Goal: Navigation & Orientation: Find specific page/section

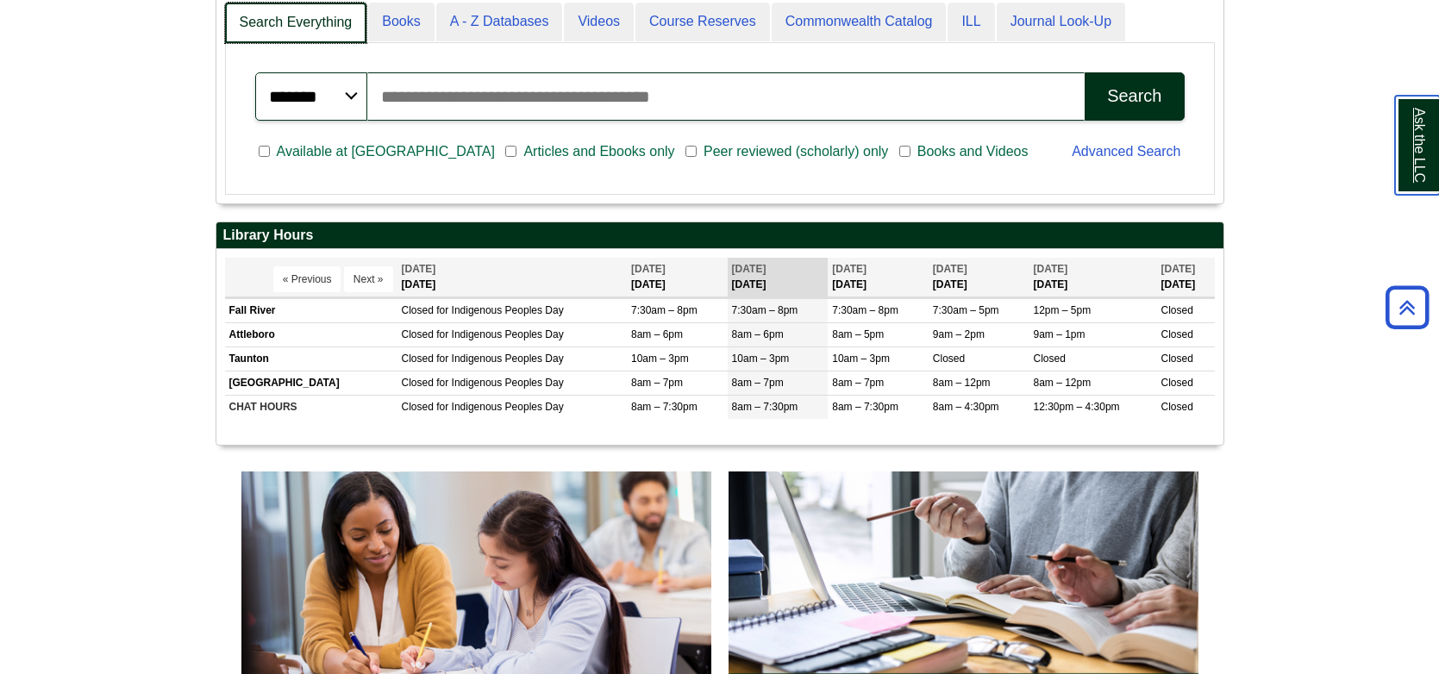
scroll to position [208, 1007]
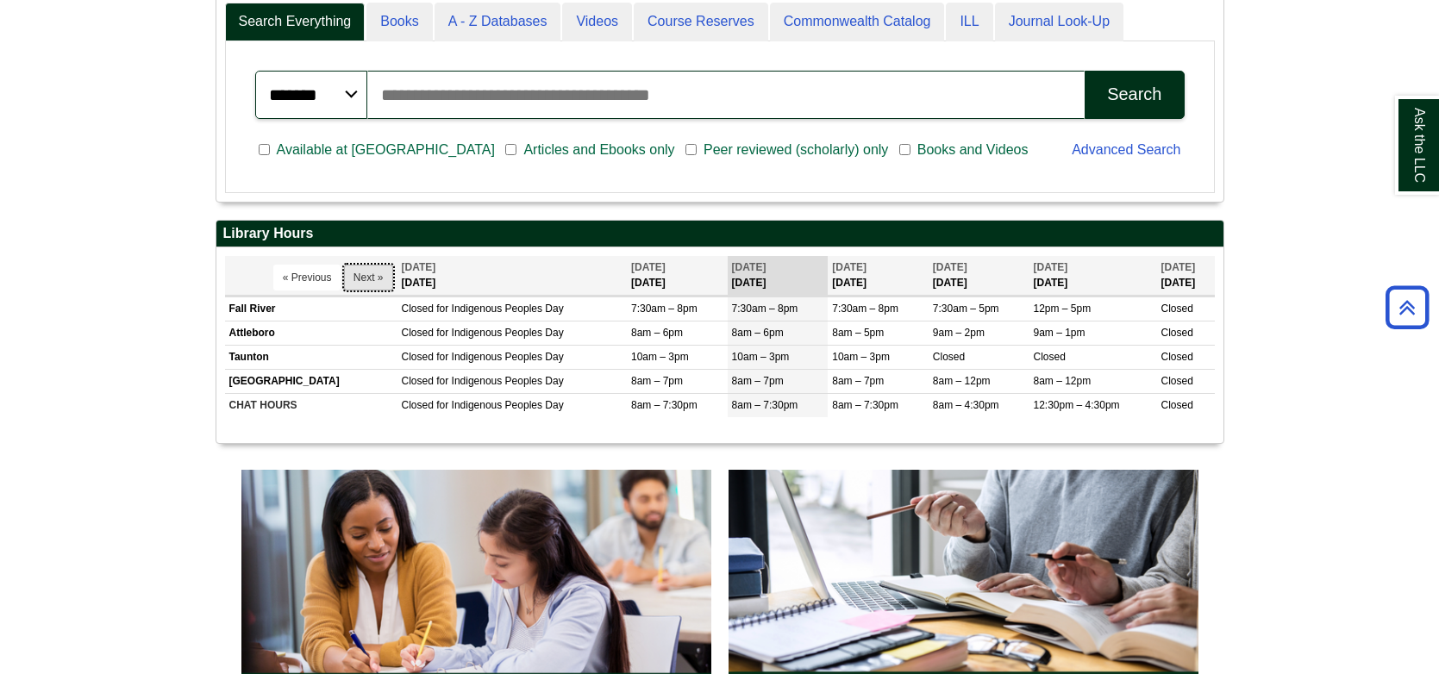
click at [359, 271] on button "Next »" at bounding box center [368, 278] width 49 height 26
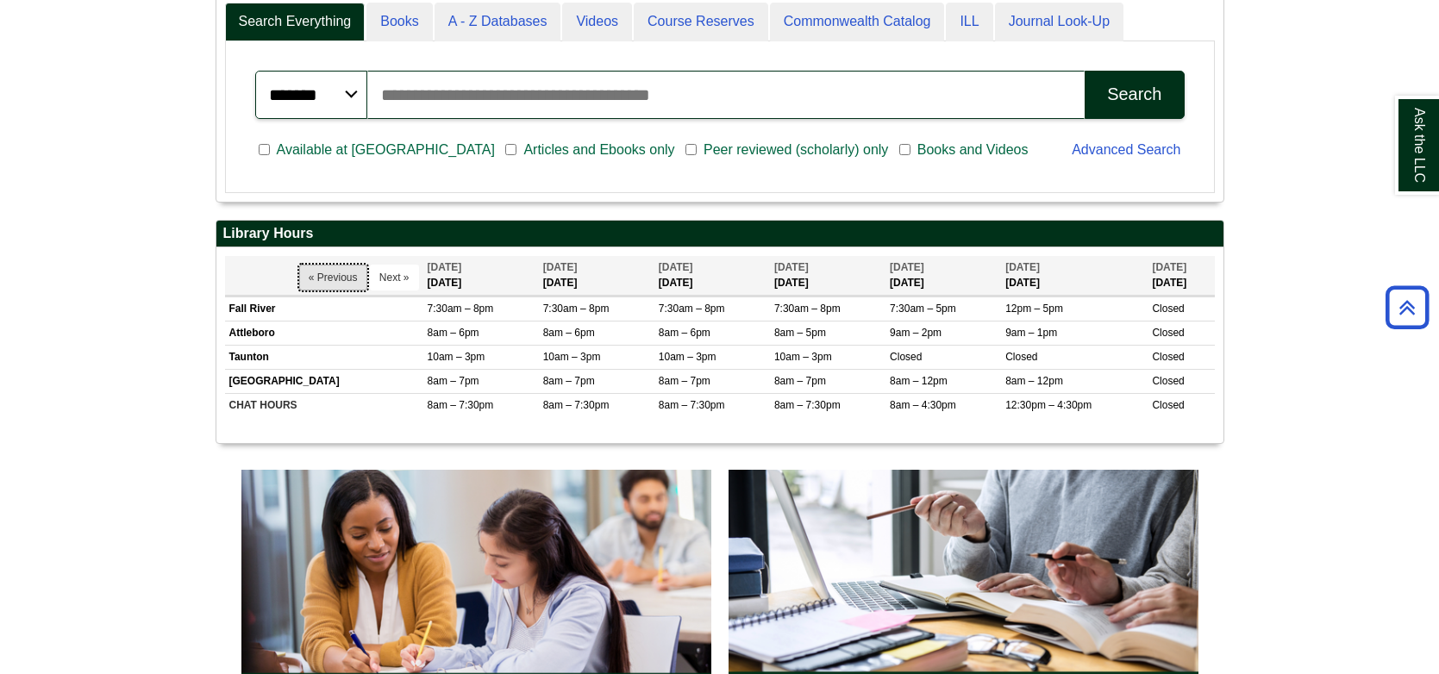
click at [360, 273] on button "« Previous" at bounding box center [333, 278] width 68 height 26
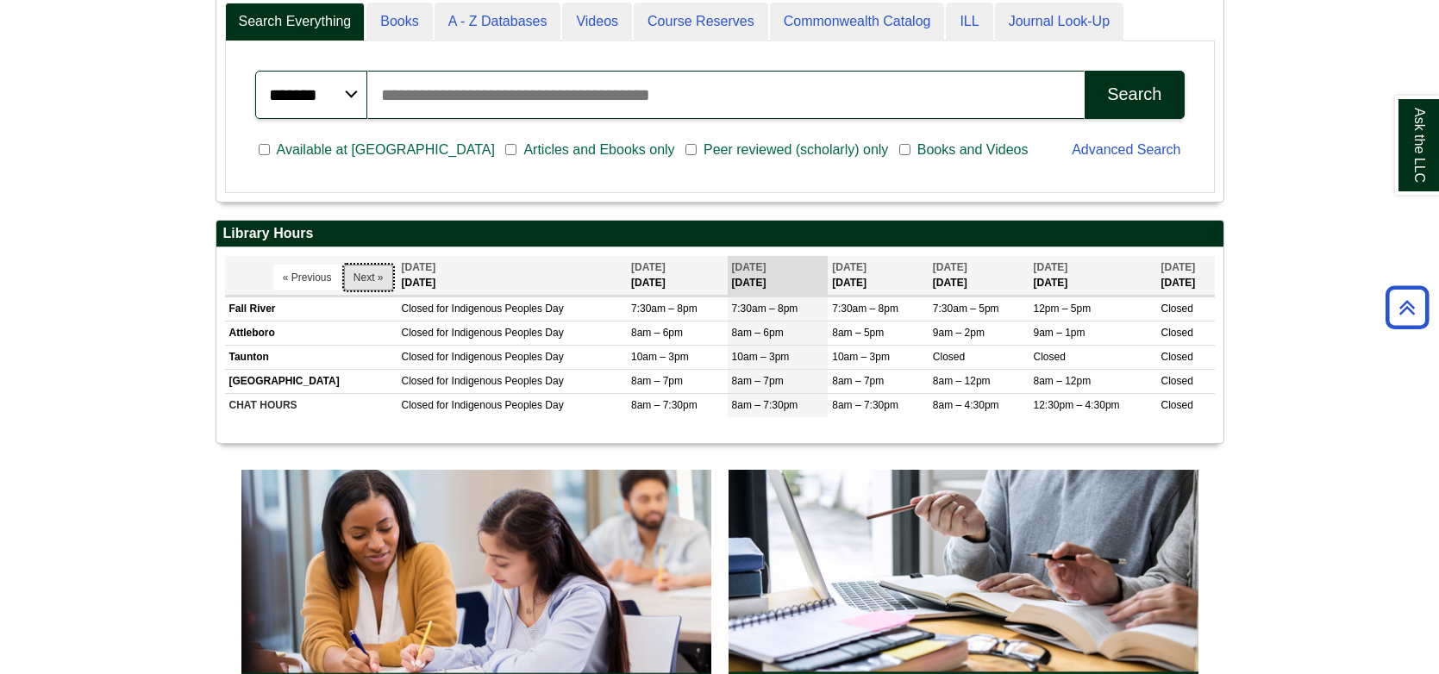
click at [360, 273] on button "Next »" at bounding box center [368, 278] width 49 height 26
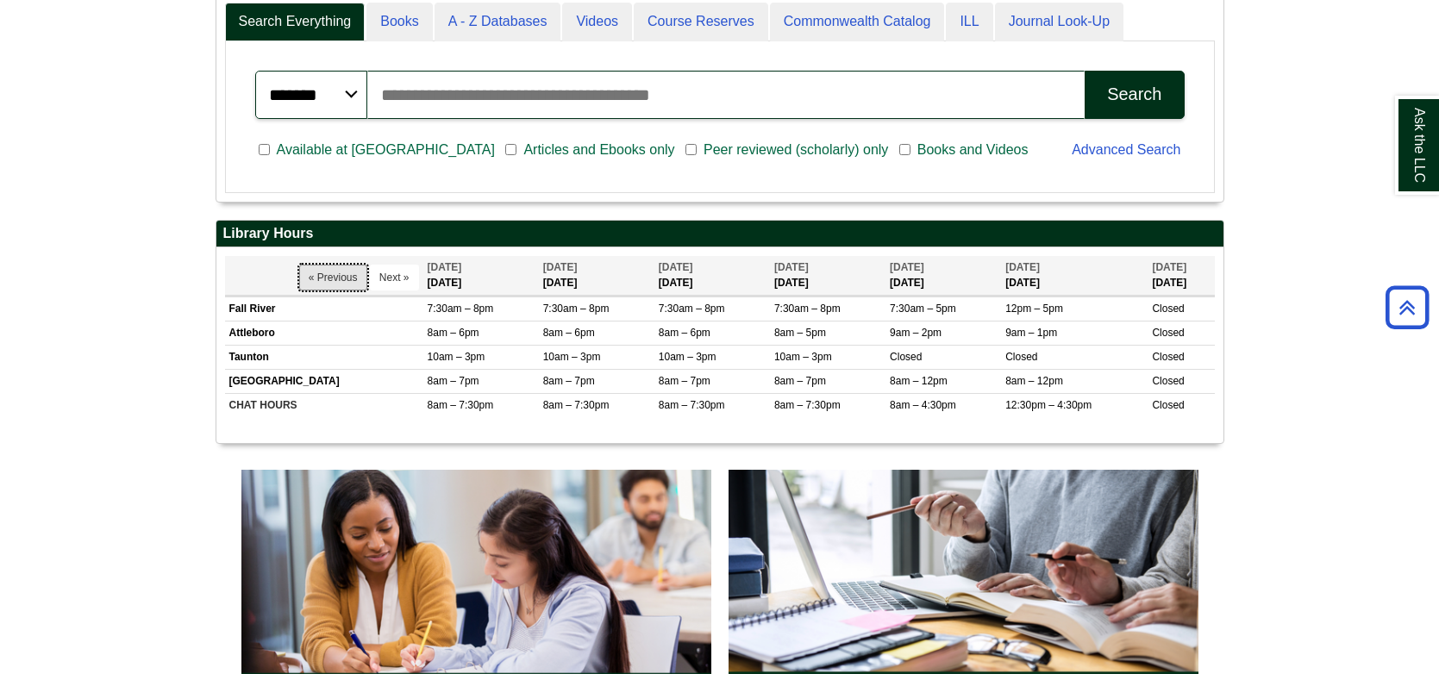
click at [360, 273] on button "« Previous" at bounding box center [333, 278] width 68 height 26
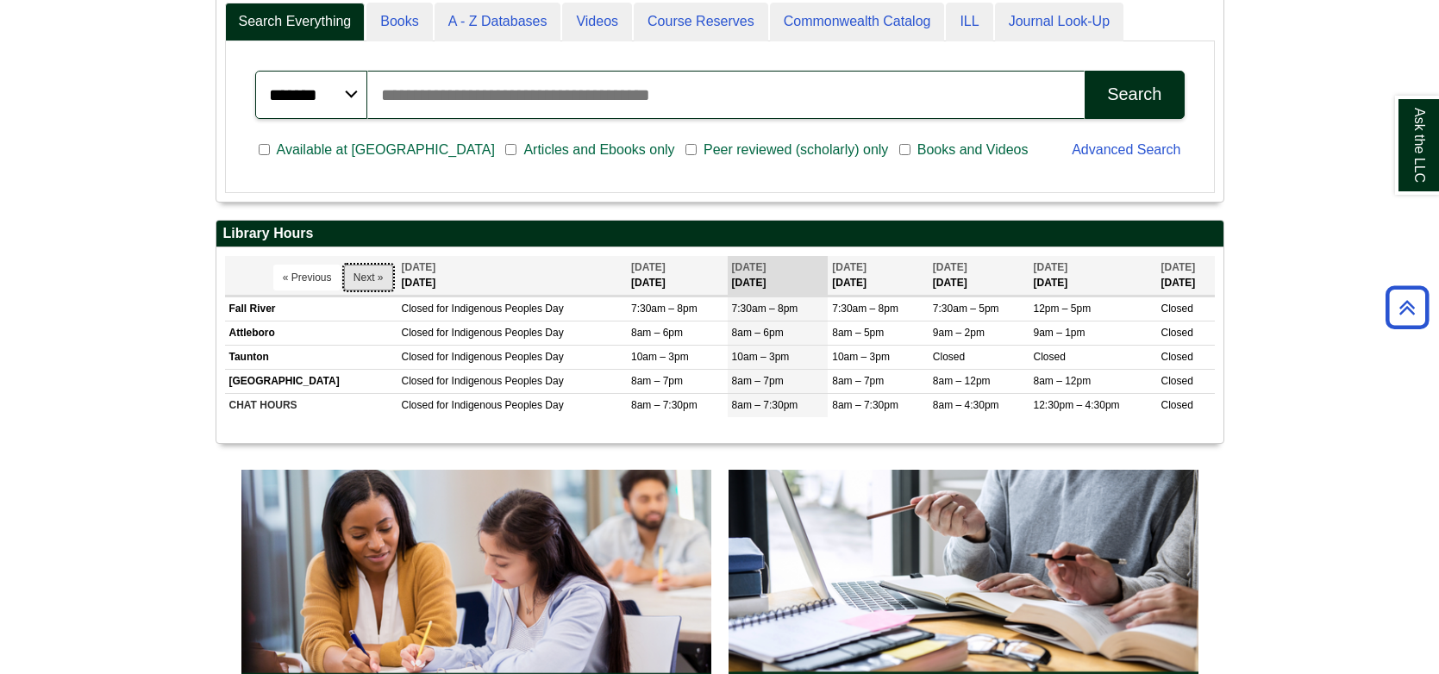
click at [360, 273] on button "Next »" at bounding box center [368, 278] width 49 height 26
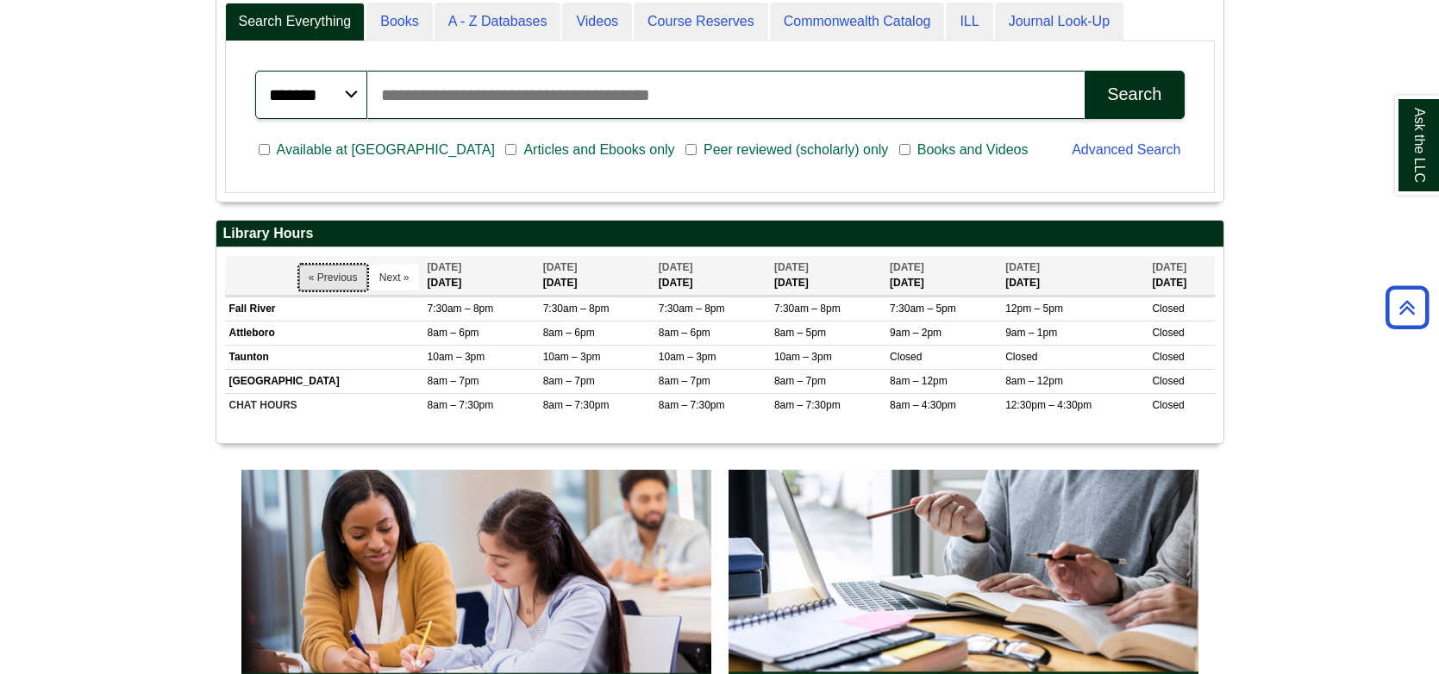
click at [360, 273] on button "« Previous" at bounding box center [333, 278] width 68 height 26
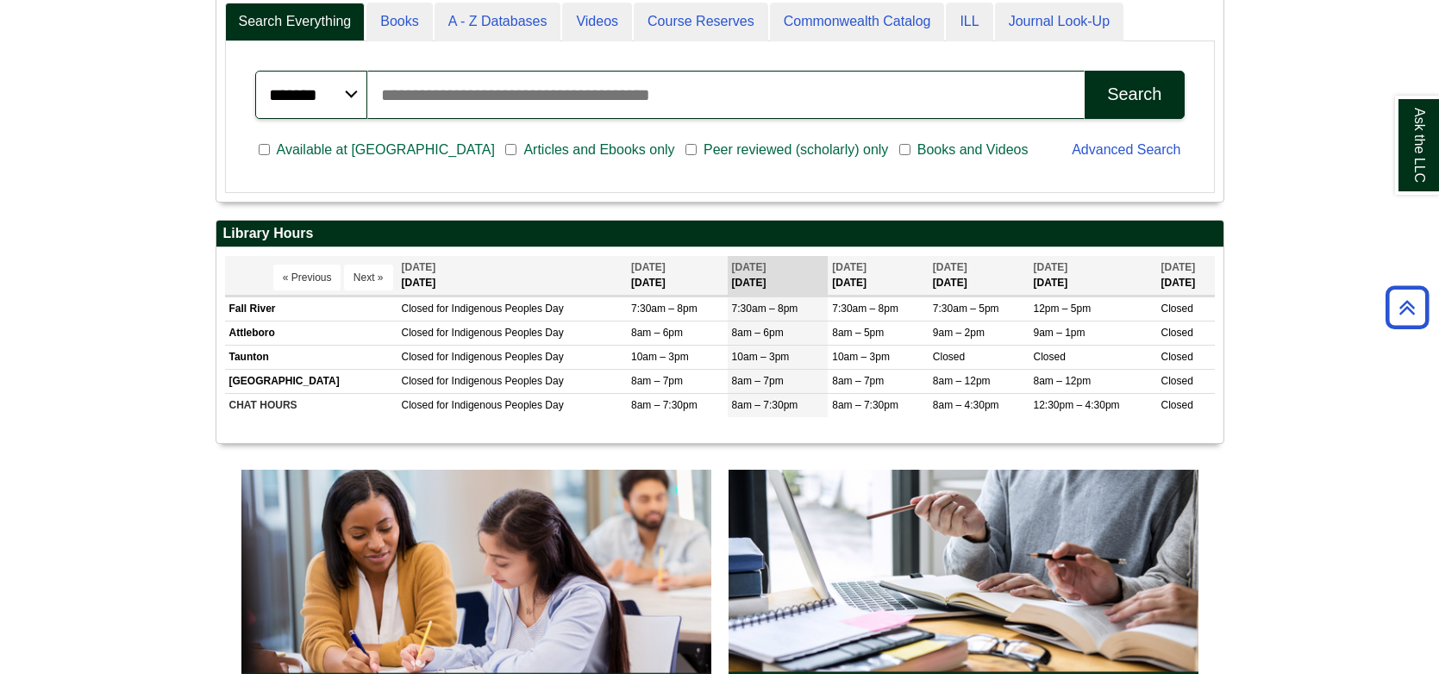
click at [360, 273] on button "Next »" at bounding box center [368, 278] width 49 height 26
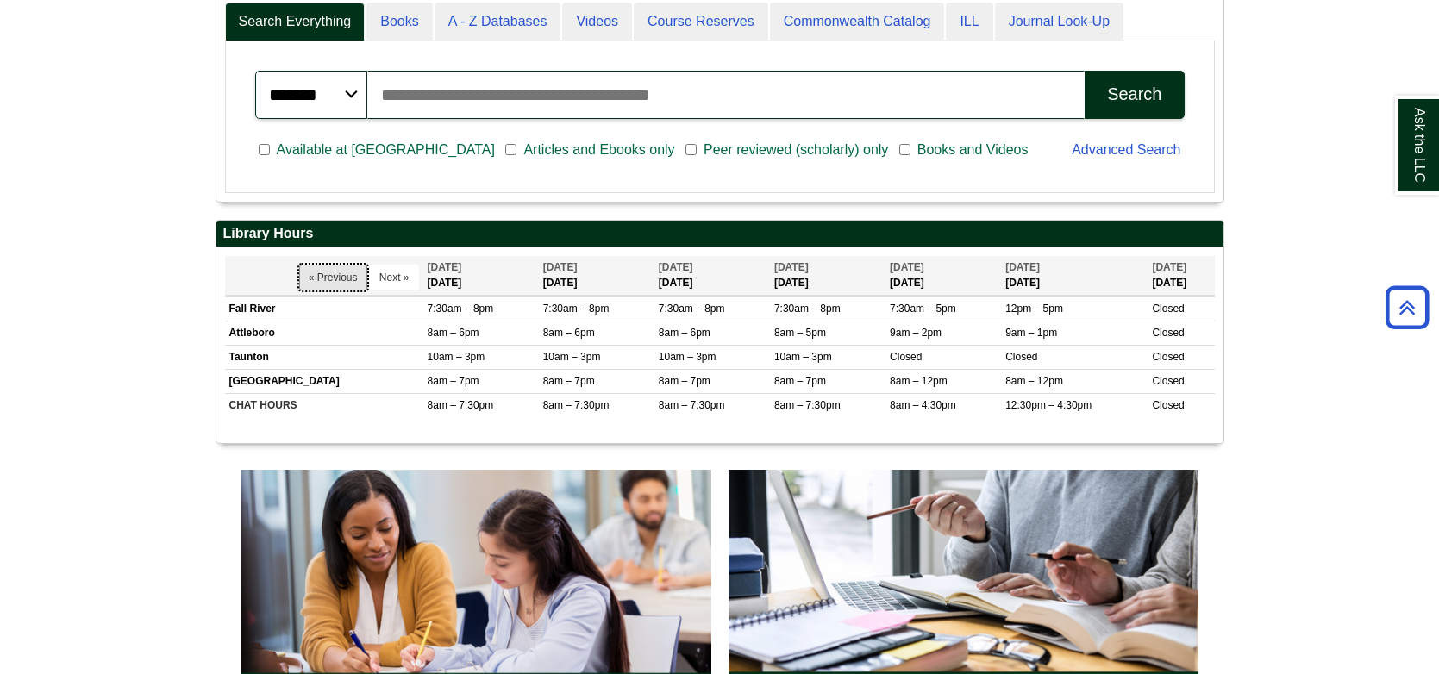
click at [360, 273] on button "« Previous" at bounding box center [333, 278] width 68 height 26
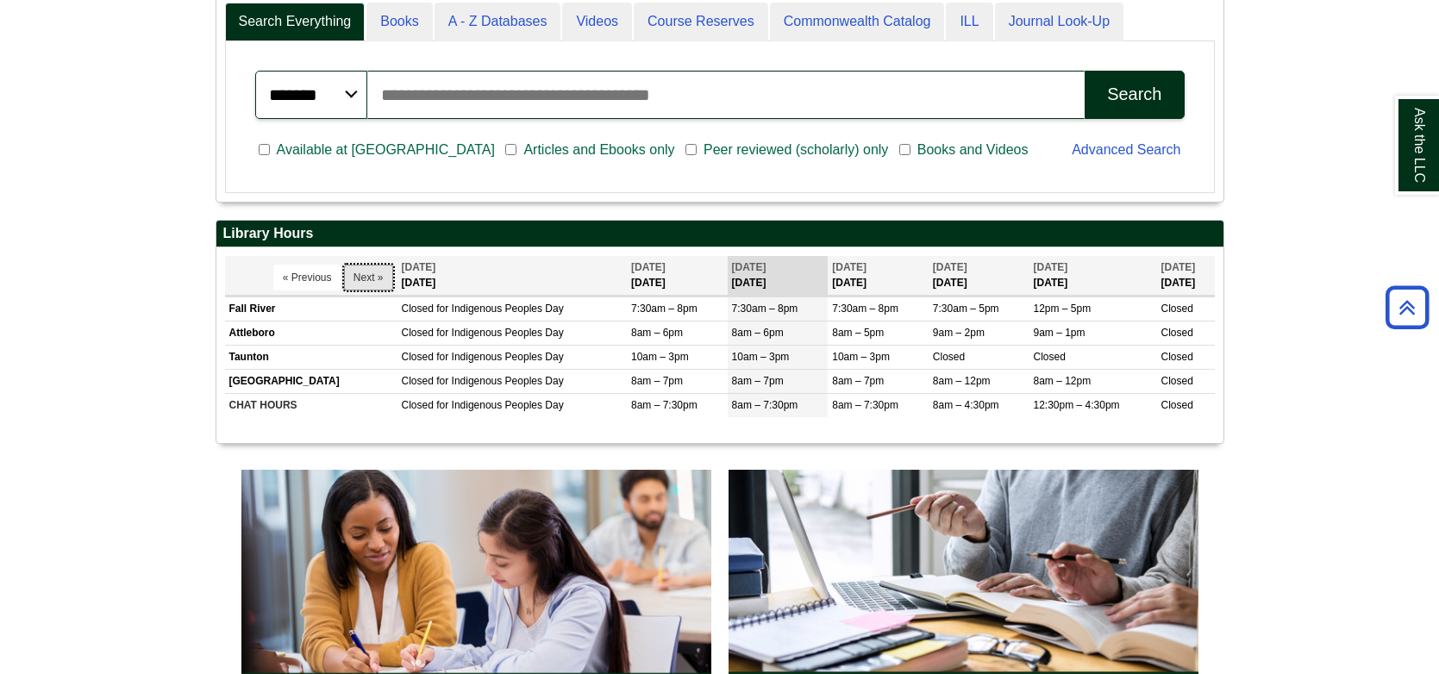
click at [360, 273] on button "Next »" at bounding box center [368, 278] width 49 height 26
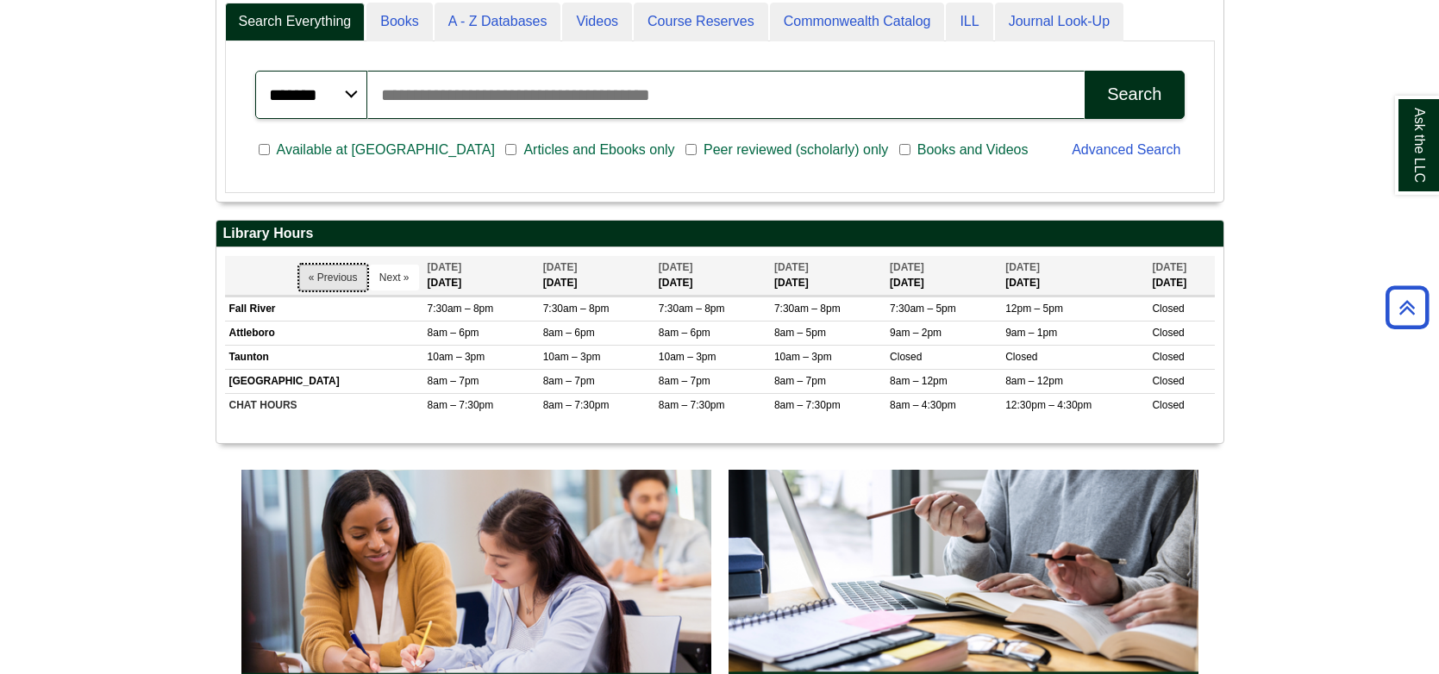
click at [360, 273] on button "« Previous" at bounding box center [333, 278] width 68 height 26
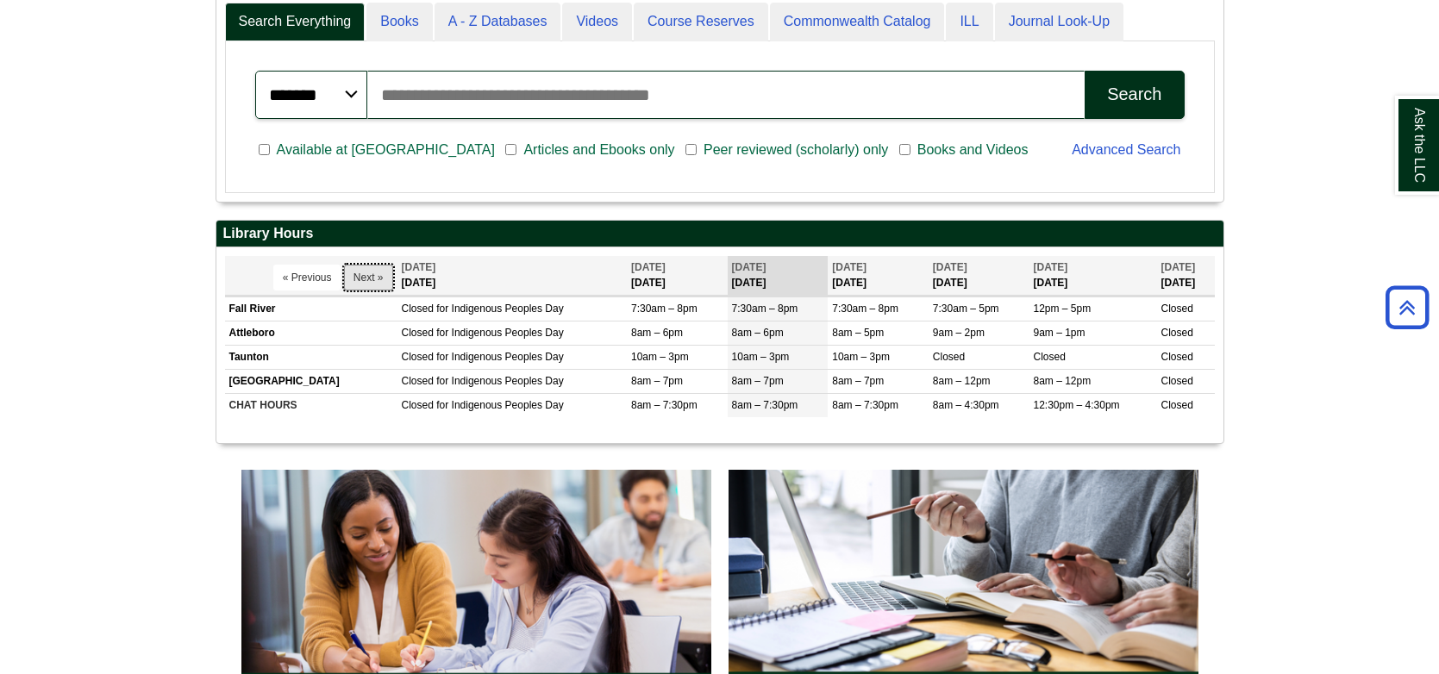
click at [360, 273] on button "Next »" at bounding box center [368, 278] width 49 height 26
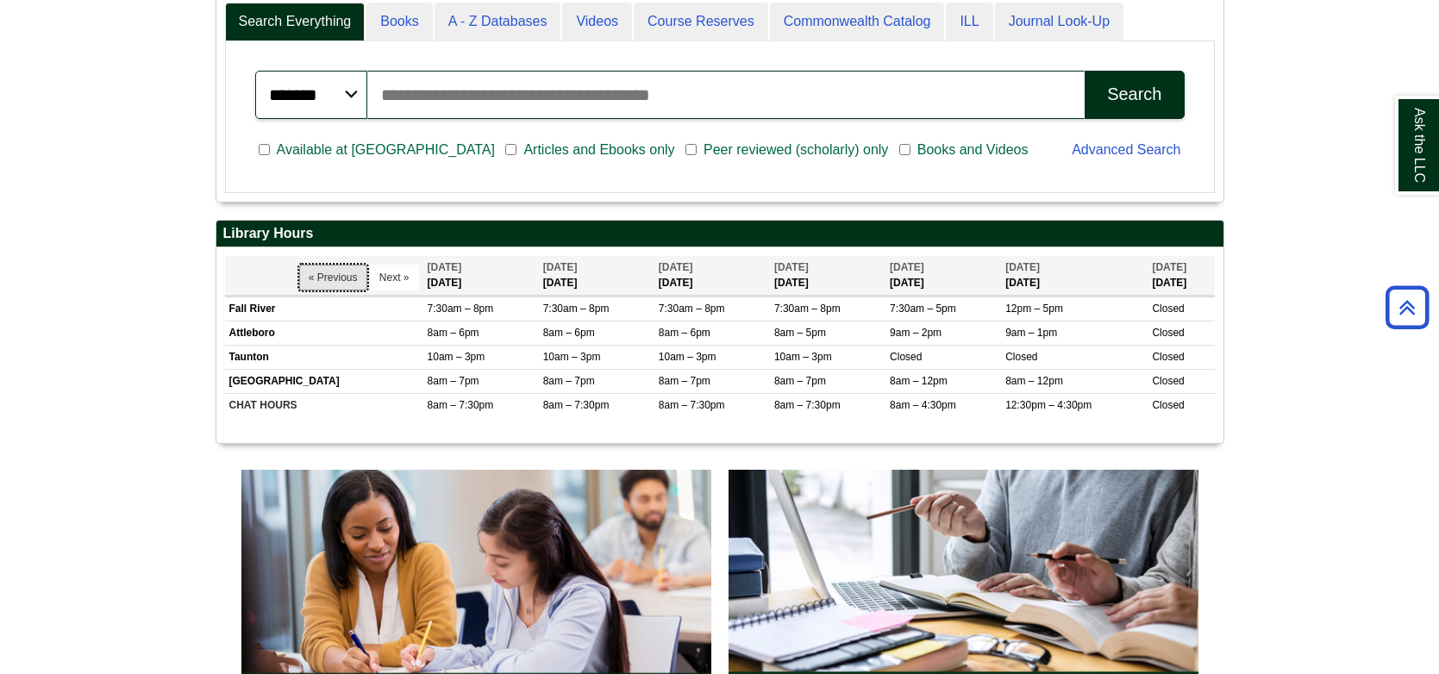
click at [360, 273] on button "« Previous" at bounding box center [333, 278] width 68 height 26
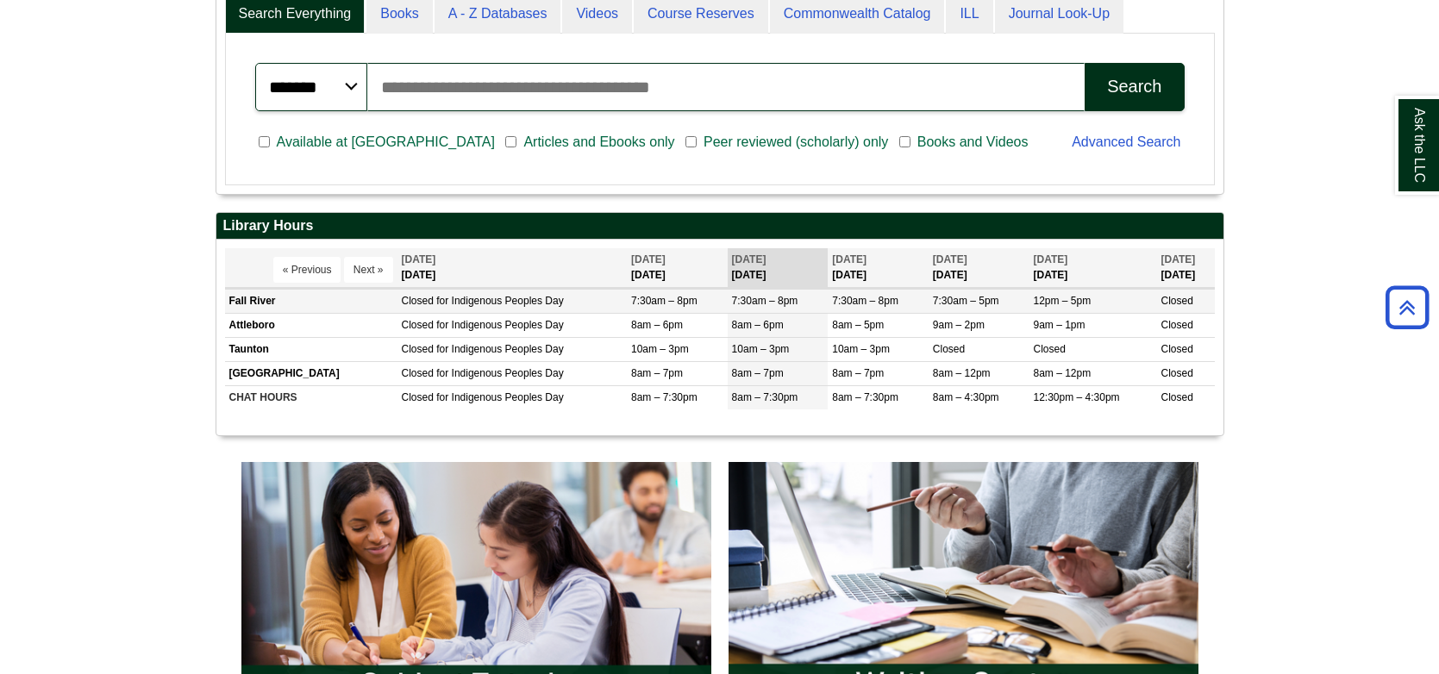
scroll to position [507, 0]
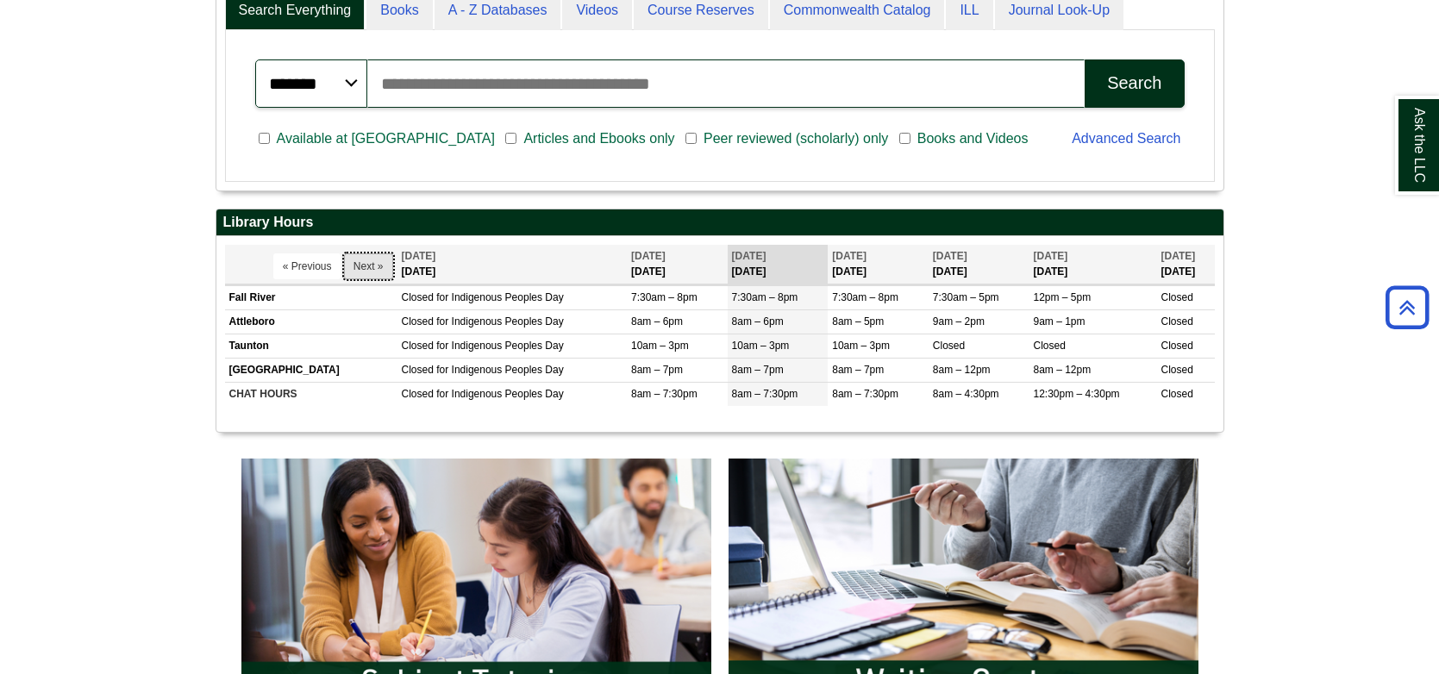
click at [352, 269] on button "Next »" at bounding box center [368, 266] width 49 height 26
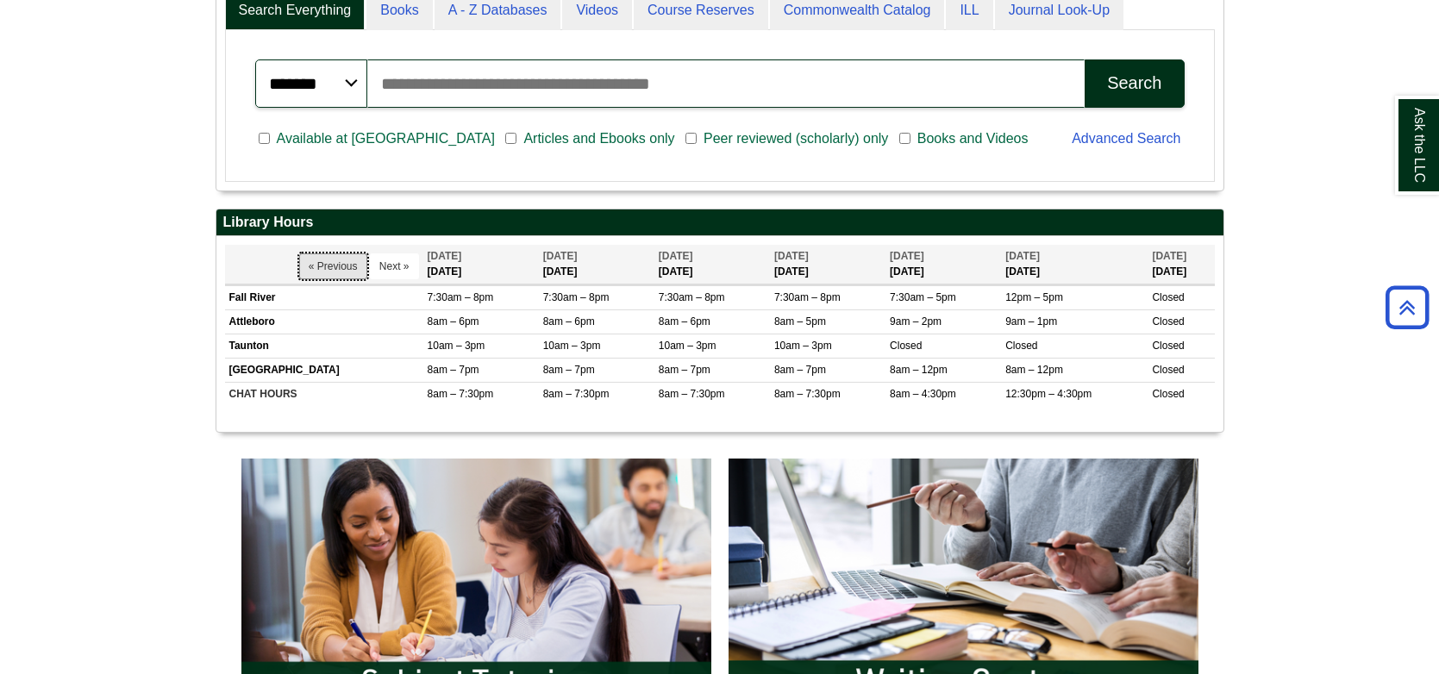
click at [352, 269] on button "« Previous" at bounding box center [333, 266] width 68 height 26
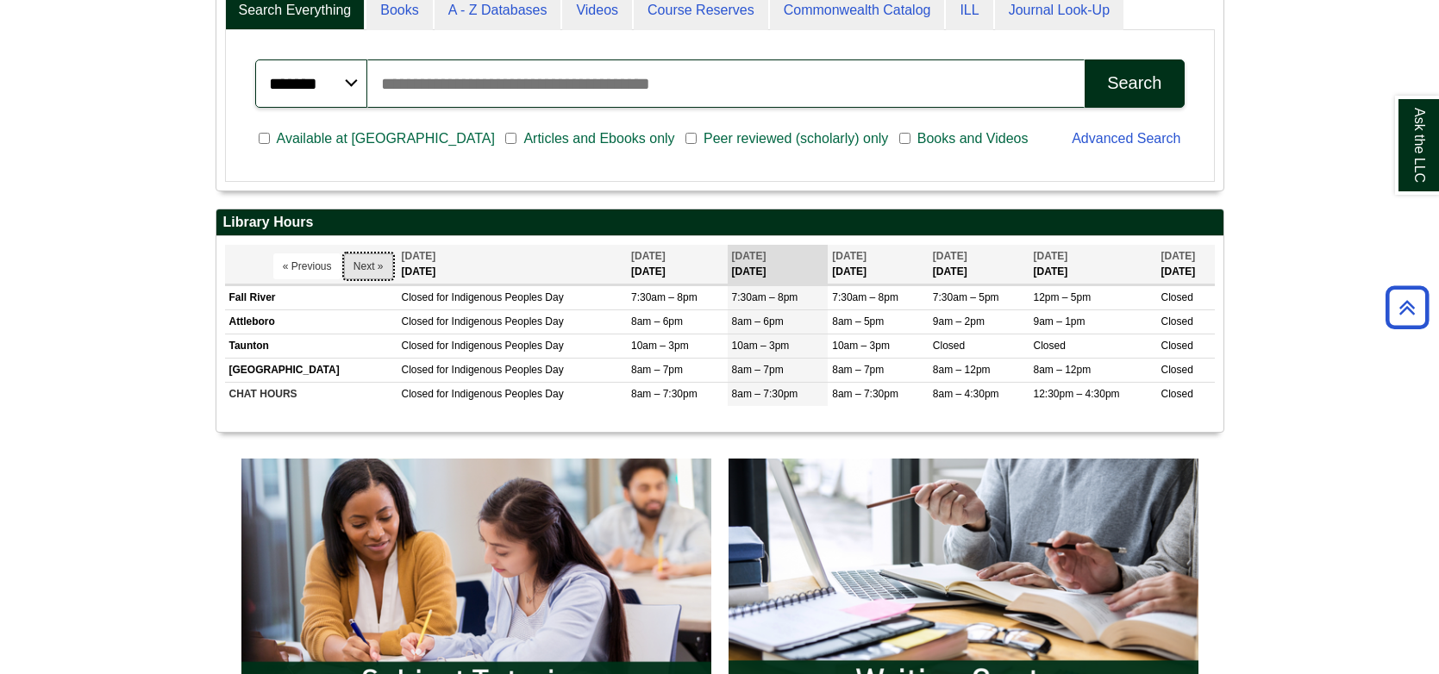
click at [374, 264] on button "Next »" at bounding box center [368, 266] width 49 height 26
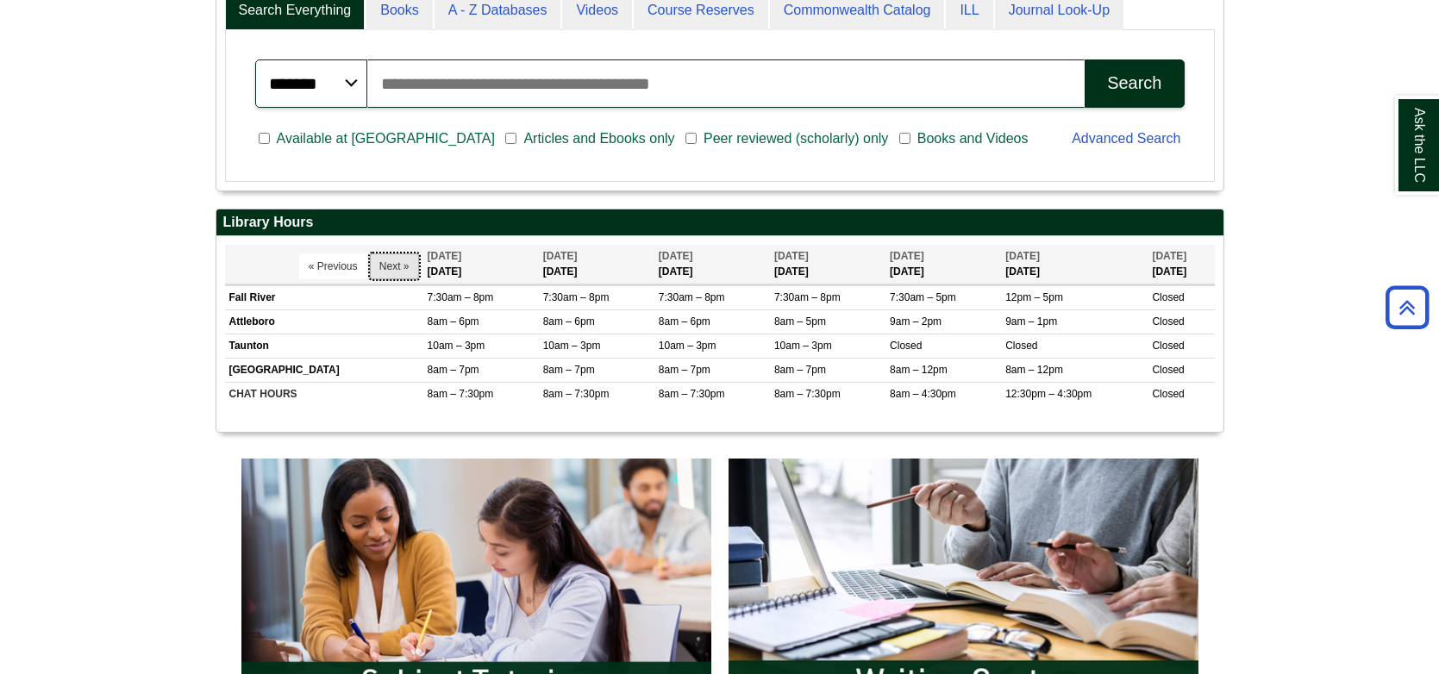
click at [400, 265] on button "Next »" at bounding box center [394, 266] width 49 height 26
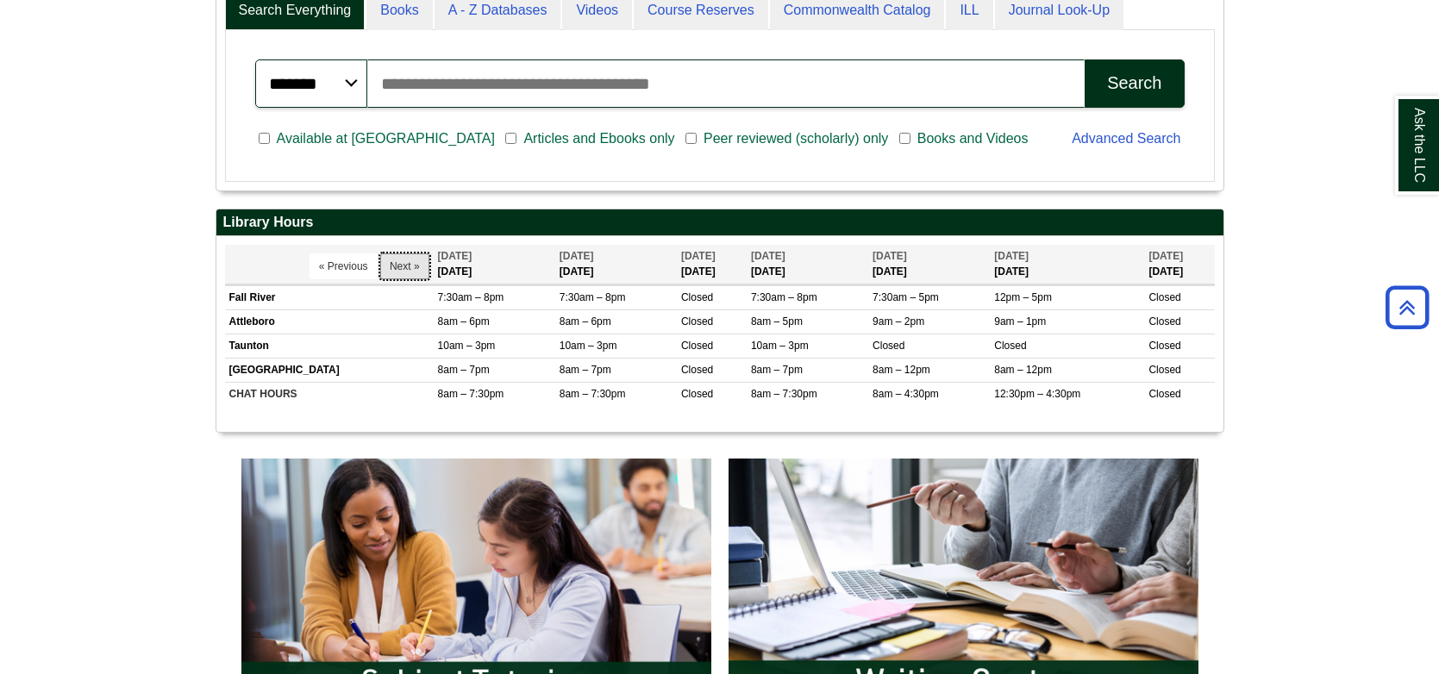
click at [400, 265] on button "Next »" at bounding box center [404, 266] width 49 height 26
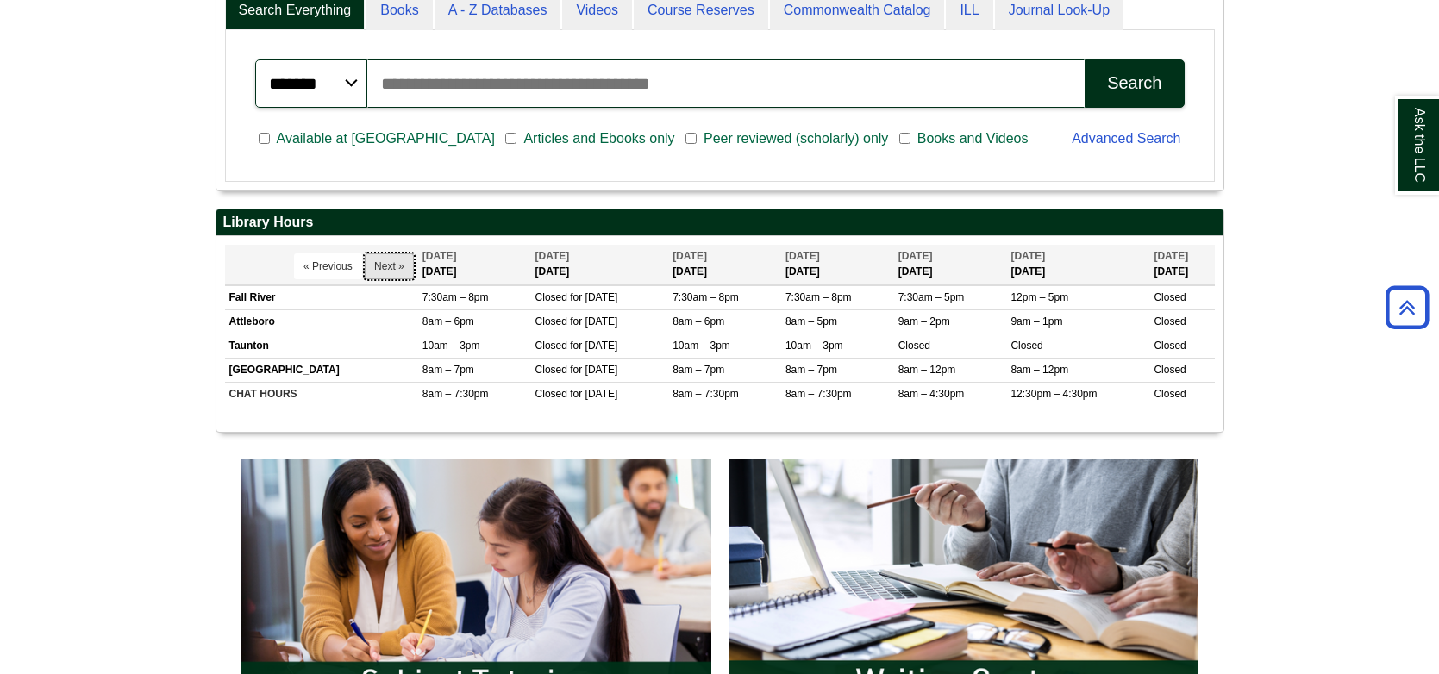
click at [398, 265] on button "Next »" at bounding box center [389, 266] width 49 height 26
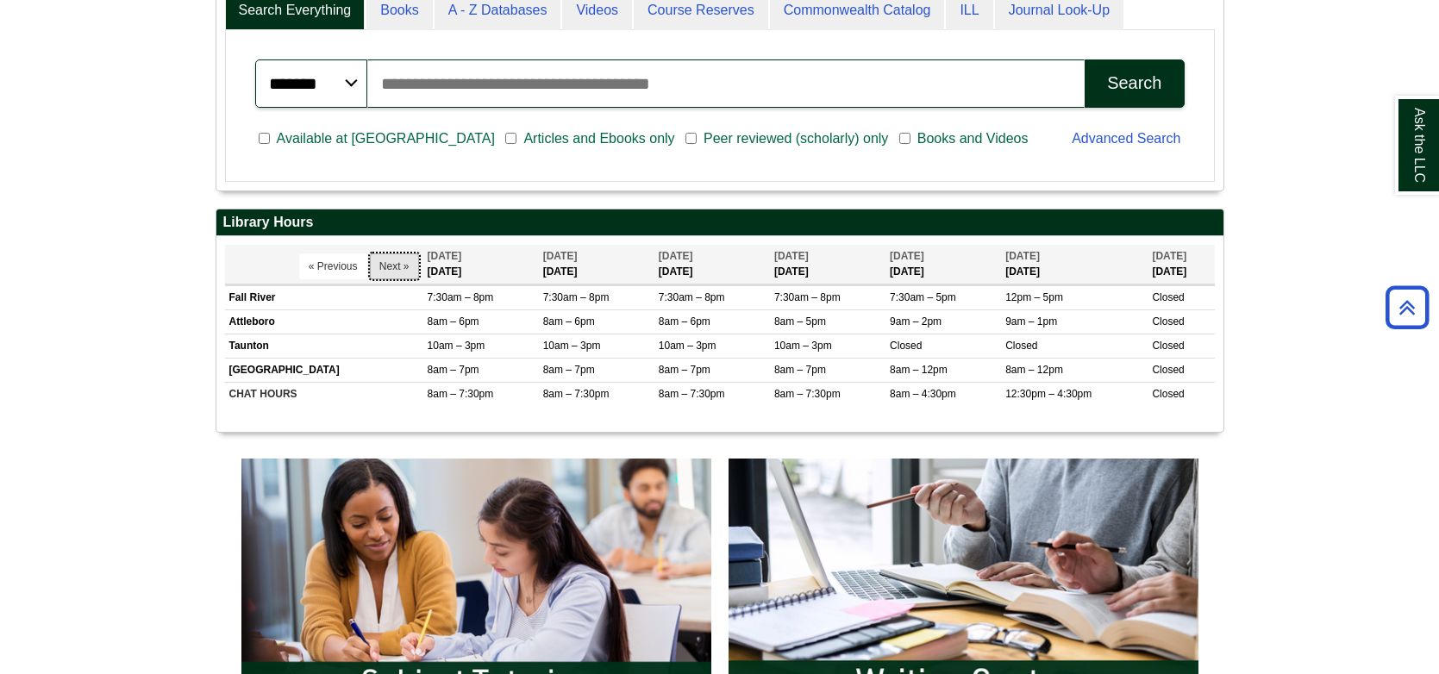
click at [406, 268] on button "Next »" at bounding box center [394, 266] width 49 height 26
